Goal: Find specific page/section: Find specific page/section

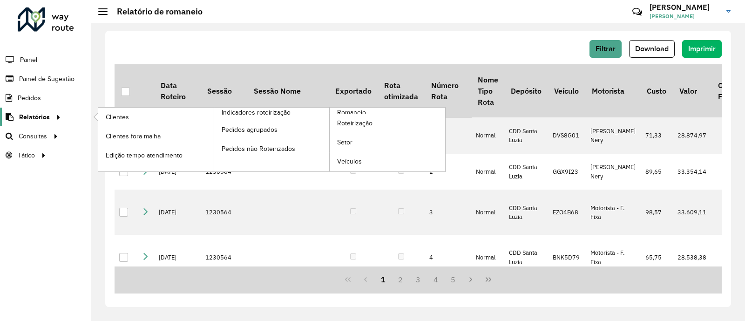
scroll to position [545, 0]
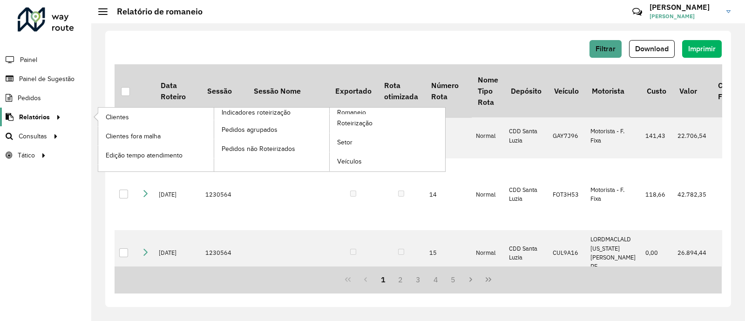
click at [59, 114] on icon at bounding box center [57, 116] width 8 height 14
click at [355, 141] on link "Setor" at bounding box center [387, 142] width 115 height 19
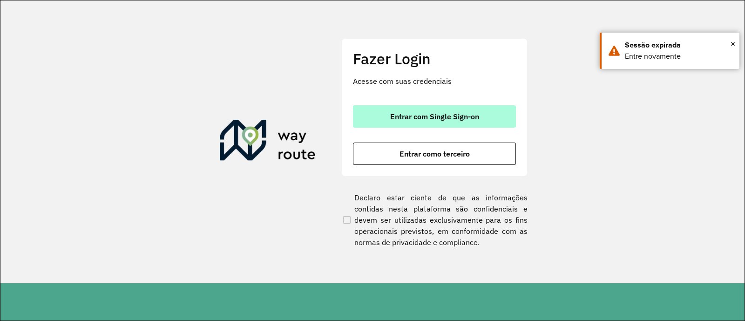
click at [447, 110] on button "Entrar com Single Sign-on" at bounding box center [434, 116] width 163 height 22
click at [460, 121] on button "Entrar com Single Sign-on" at bounding box center [434, 116] width 163 height 22
click at [491, 113] on button "Entrar com Single Sign-on" at bounding box center [434, 116] width 163 height 22
click at [483, 116] on button "Entrar com Single Sign-on" at bounding box center [434, 116] width 163 height 22
click at [512, 110] on button "Entrar com Single Sign-on" at bounding box center [434, 116] width 163 height 22
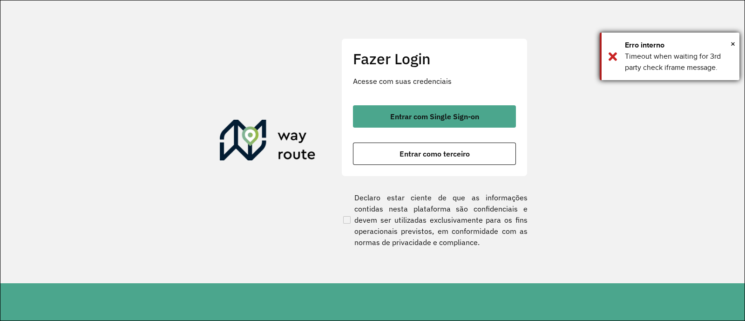
click at [729, 42] on div "Erro interno" at bounding box center [679, 45] width 108 height 11
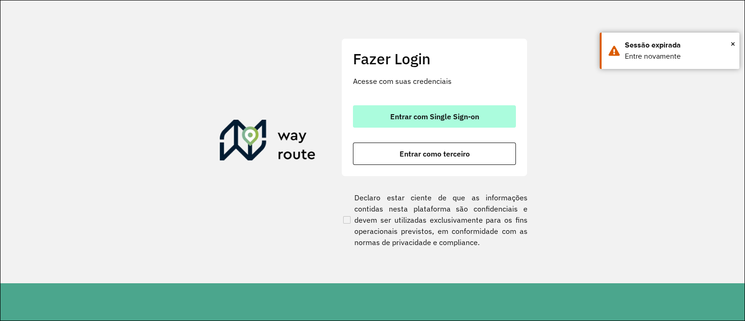
click at [429, 115] on span "Entrar com Single Sign-on" at bounding box center [434, 116] width 89 height 7
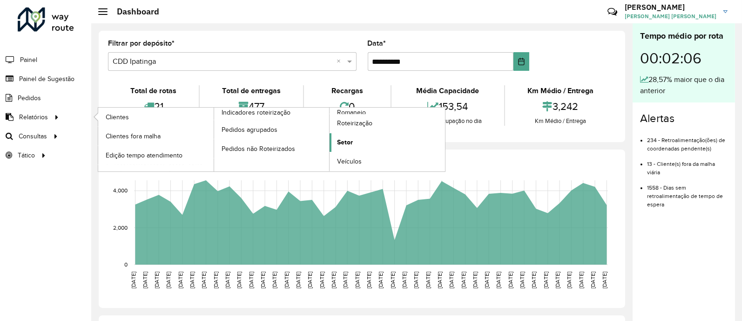
click at [370, 139] on link "Setor" at bounding box center [387, 142] width 115 height 19
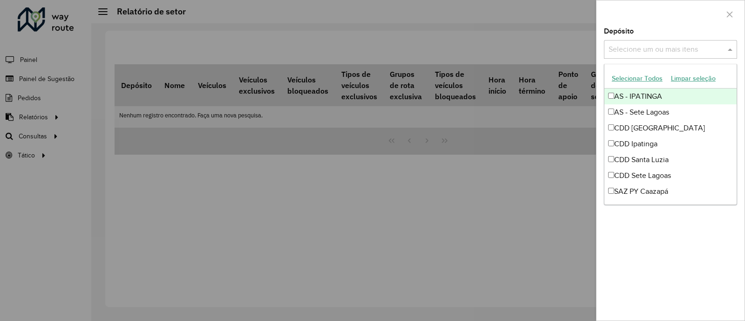
click at [593, 46] on input "text" at bounding box center [665, 49] width 119 height 11
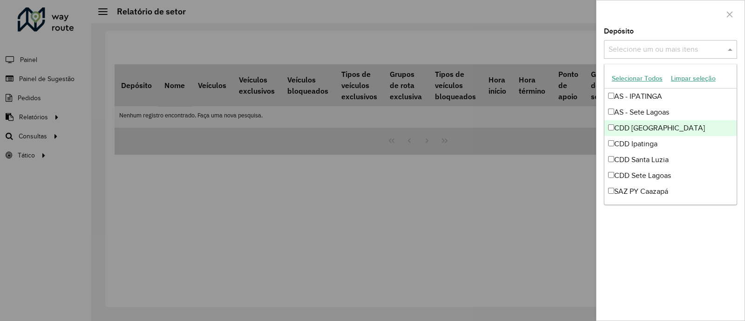
click at [593, 126] on div "CDD [GEOGRAPHIC_DATA]" at bounding box center [670, 128] width 132 height 16
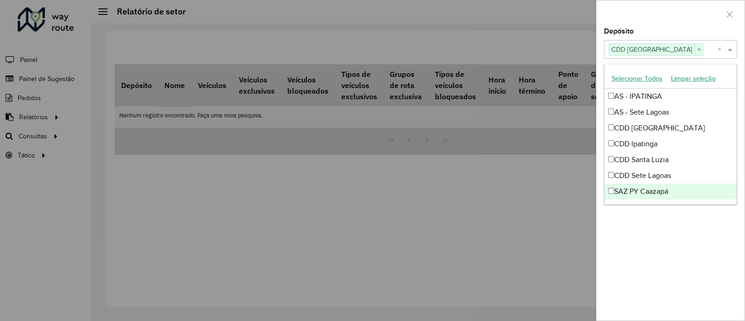
click at [593, 251] on div "Depósito Selecione um ou mais itens CDD [GEOGRAPHIC_DATA] × × Grupo de Depósito…" at bounding box center [670, 174] width 148 height 292
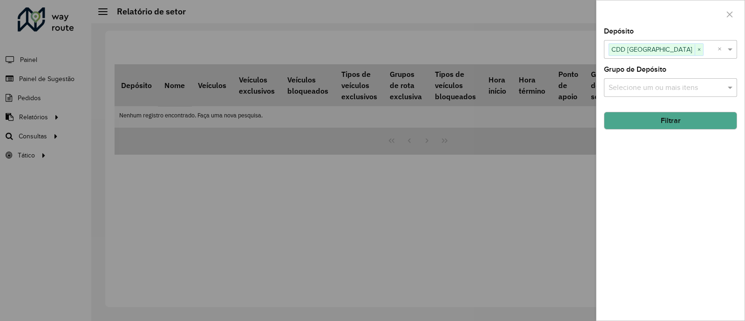
click at [593, 115] on button "Filtrar" at bounding box center [670, 121] width 133 height 18
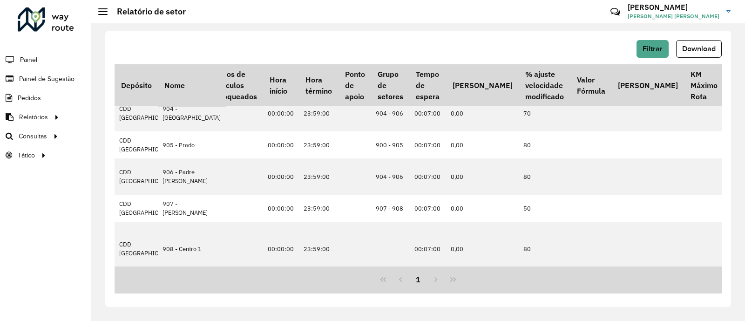
scroll to position [522, 278]
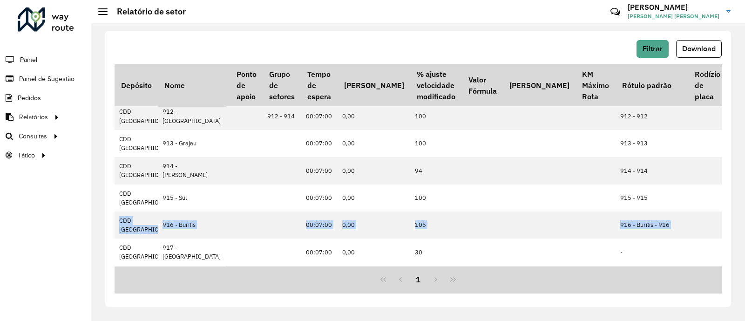
drag, startPoint x: 724, startPoint y: 223, endPoint x: 726, endPoint y: 196, distance: 27.1
click at [593, 196] on div "Filtrar Download Depósito Nome Veículos Veículos exclusivos Veículos bloqueados…" at bounding box center [418, 169] width 626 height 276
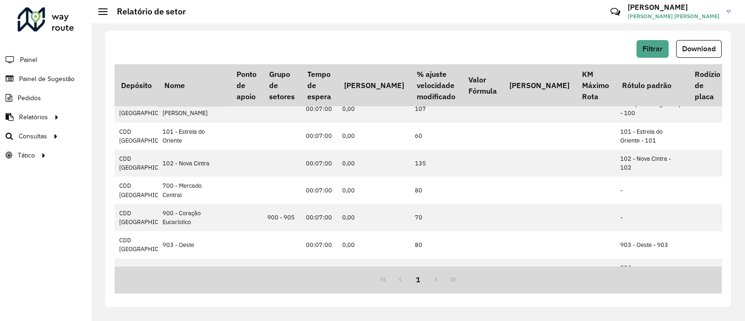
scroll to position [0, 386]
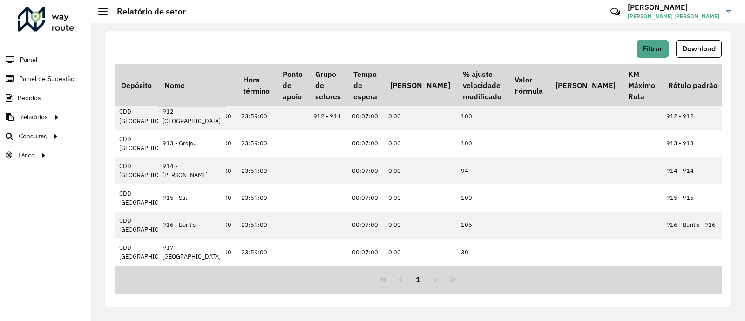
scroll to position [601, 340]
click at [51, 61] on li "Painel" at bounding box center [45, 60] width 91 height 20
click at [17, 66] on link "Painel" at bounding box center [19, 59] width 39 height 19
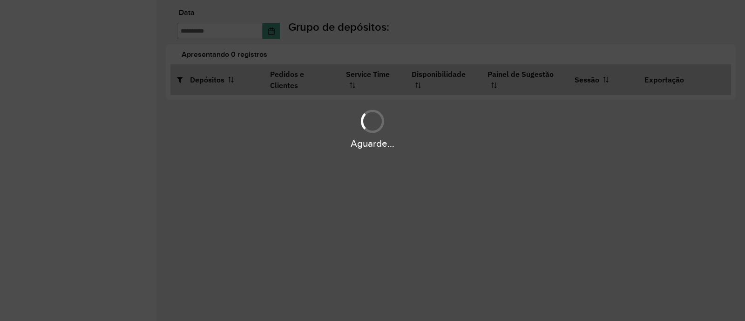
type input "**********"
